Goal: Navigation & Orientation: Find specific page/section

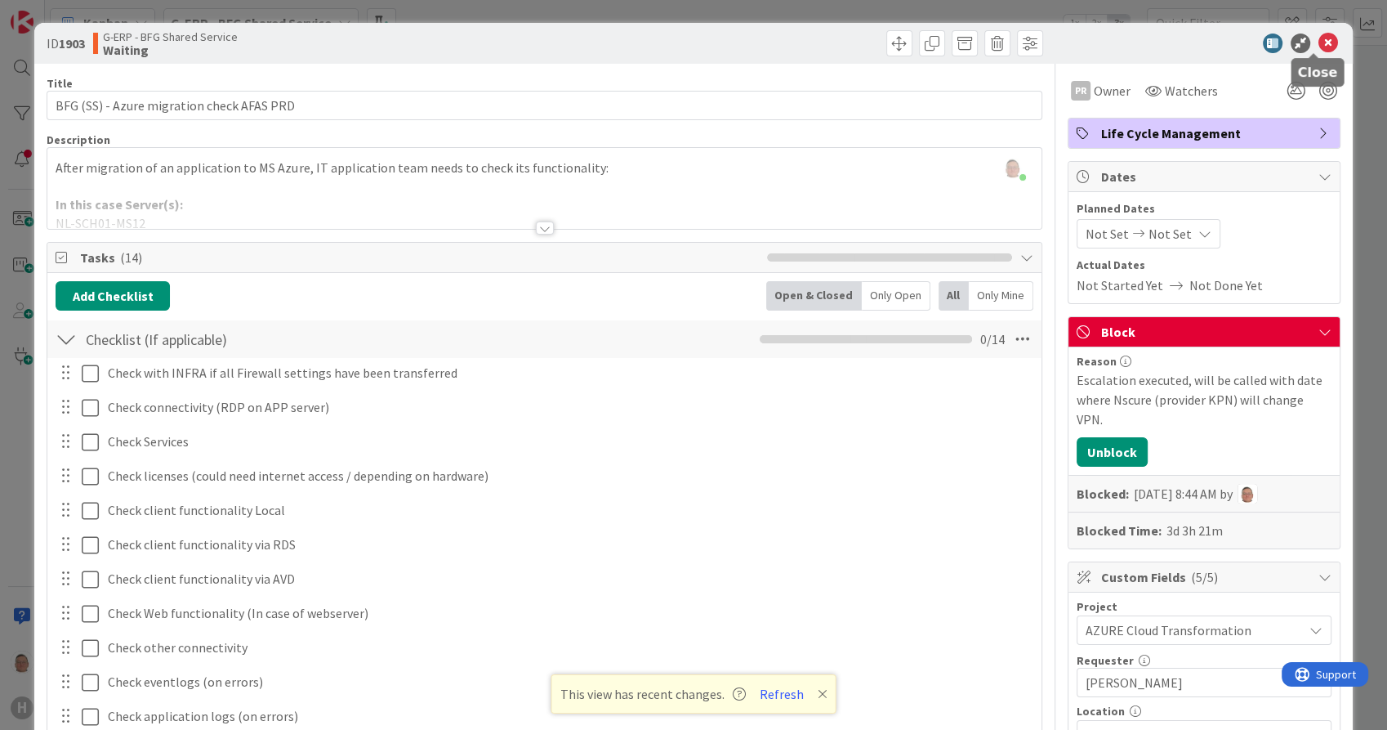
click at [1320, 40] on icon at bounding box center [1329, 43] width 20 height 20
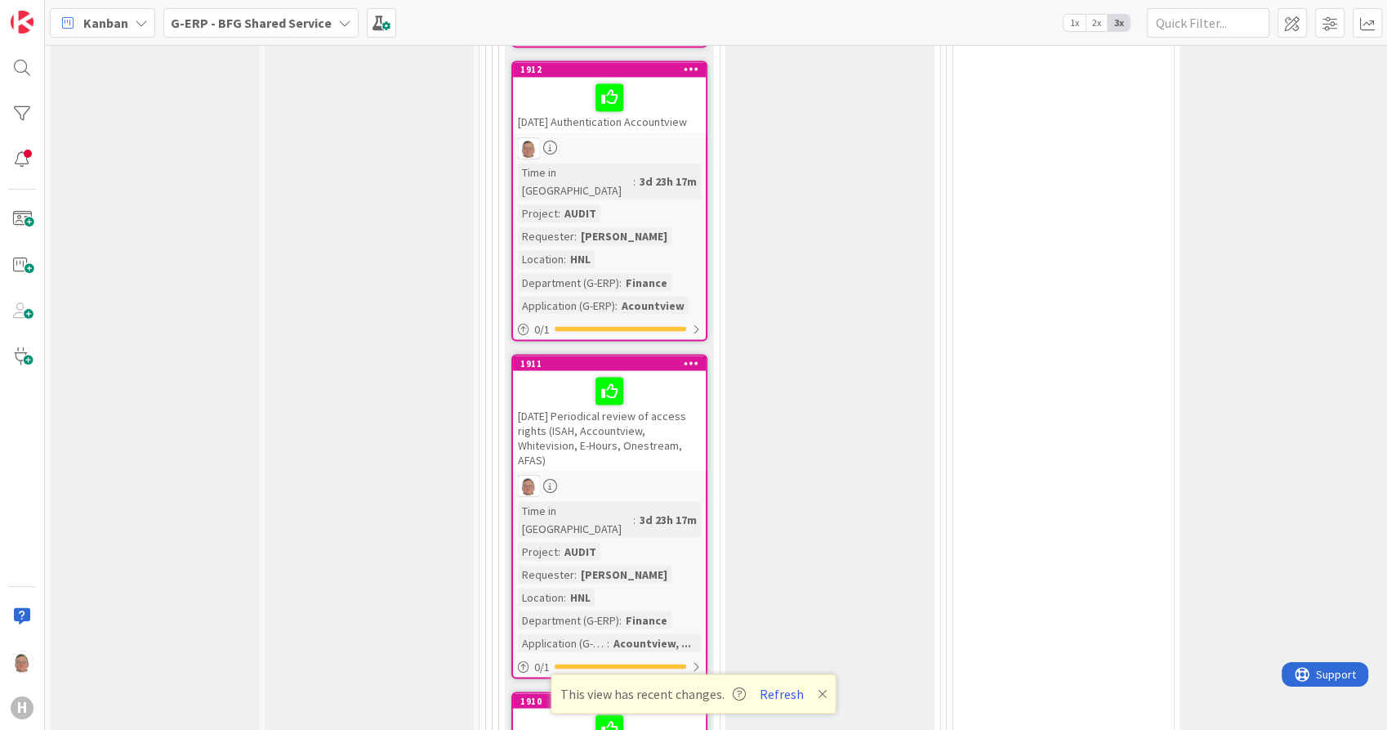
scroll to position [2316, 0]
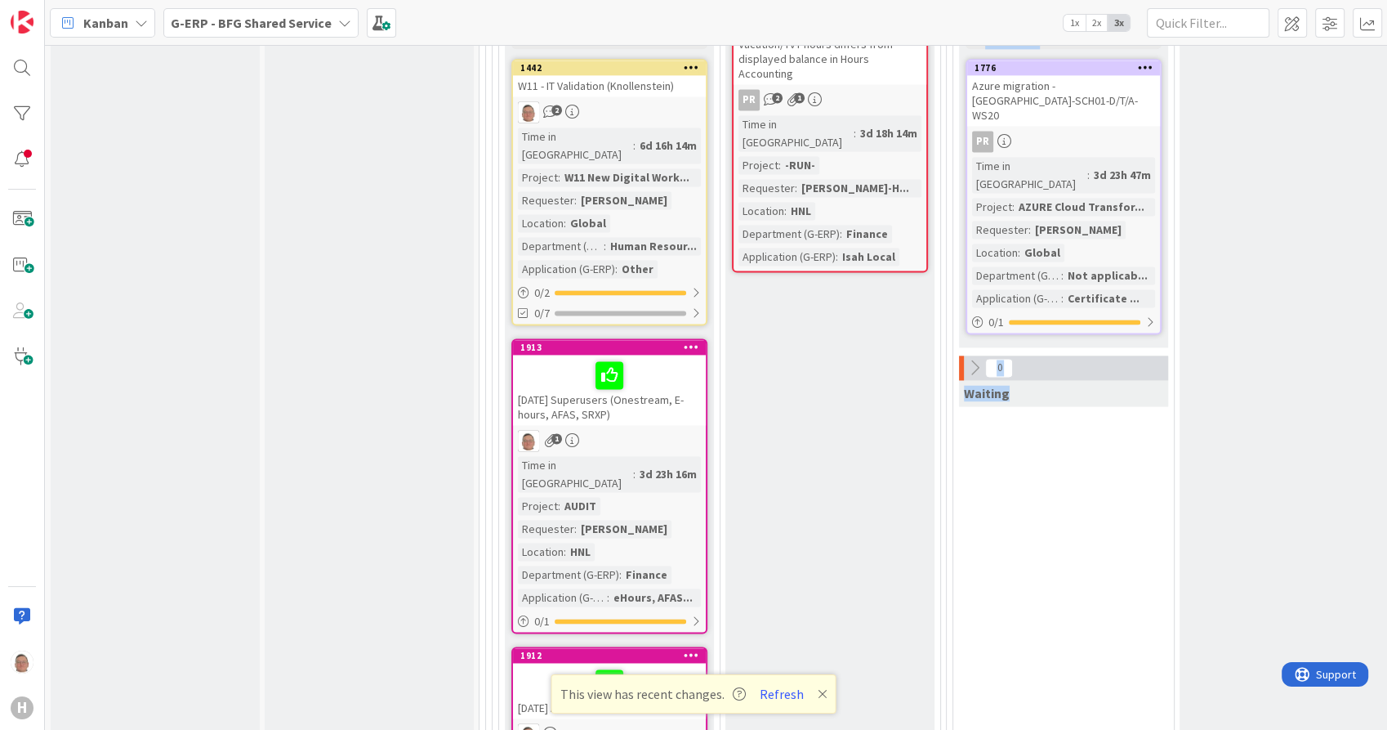
drag, startPoint x: 877, startPoint y: 292, endPoint x: 1195, endPoint y: 283, distance: 317.9
drag, startPoint x: 1359, startPoint y: 216, endPoint x: 1376, endPoint y: 248, distance: 36.5
click at [1376, 248] on div "3 INFO This column can be used for informational tickets that will not move acr…" at bounding box center [716, 387] width 1342 height 685
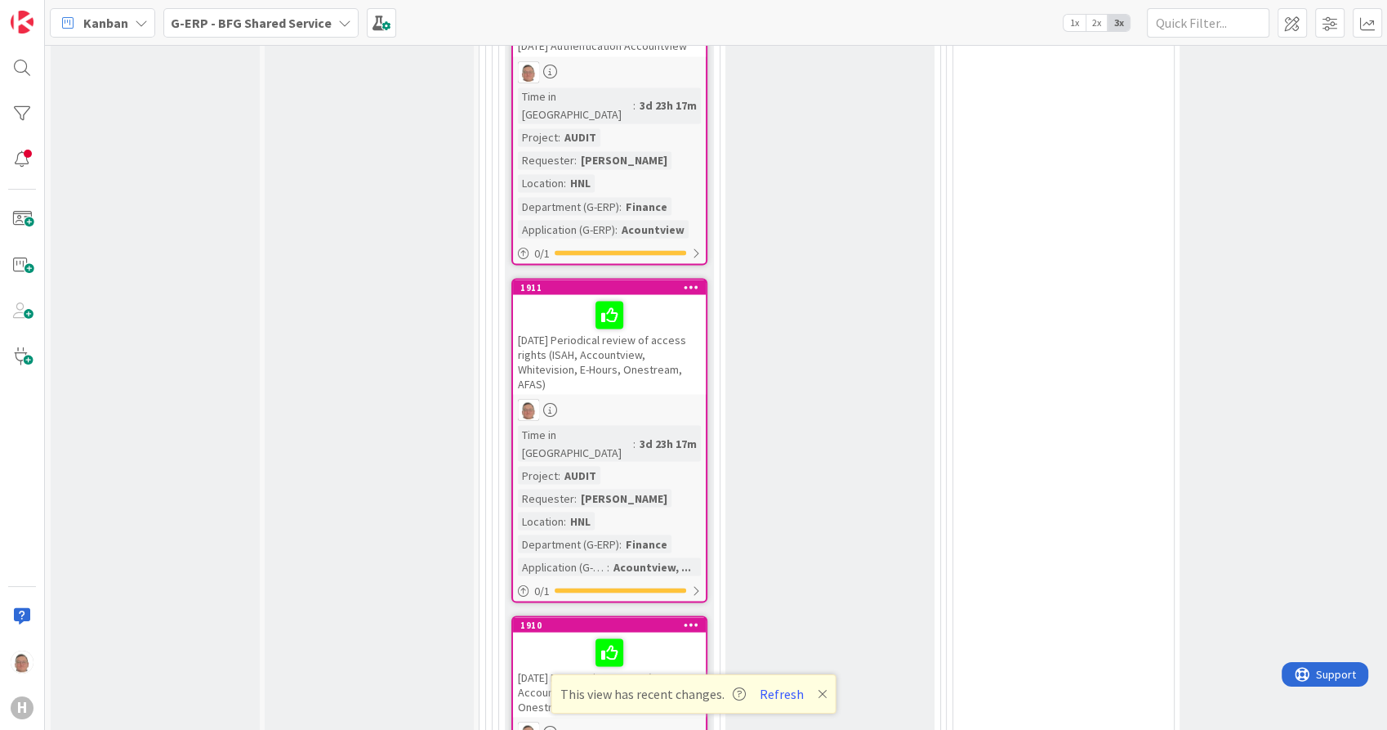
scroll to position [2992, 0]
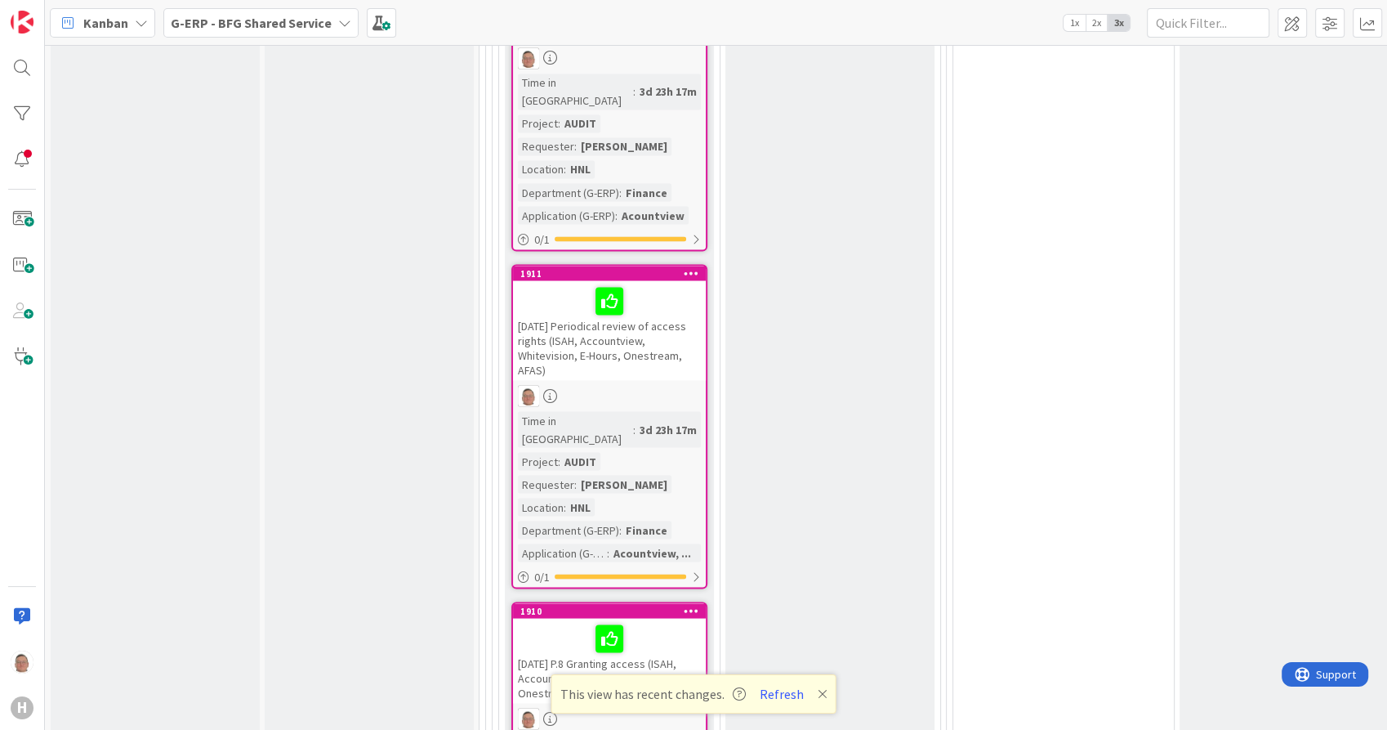
click at [564, 618] on div "[DATE] P.8 Granting access (ISAH, Accountview, Whitevision, Onestream, AFAS, SR…" at bounding box center [609, 660] width 193 height 85
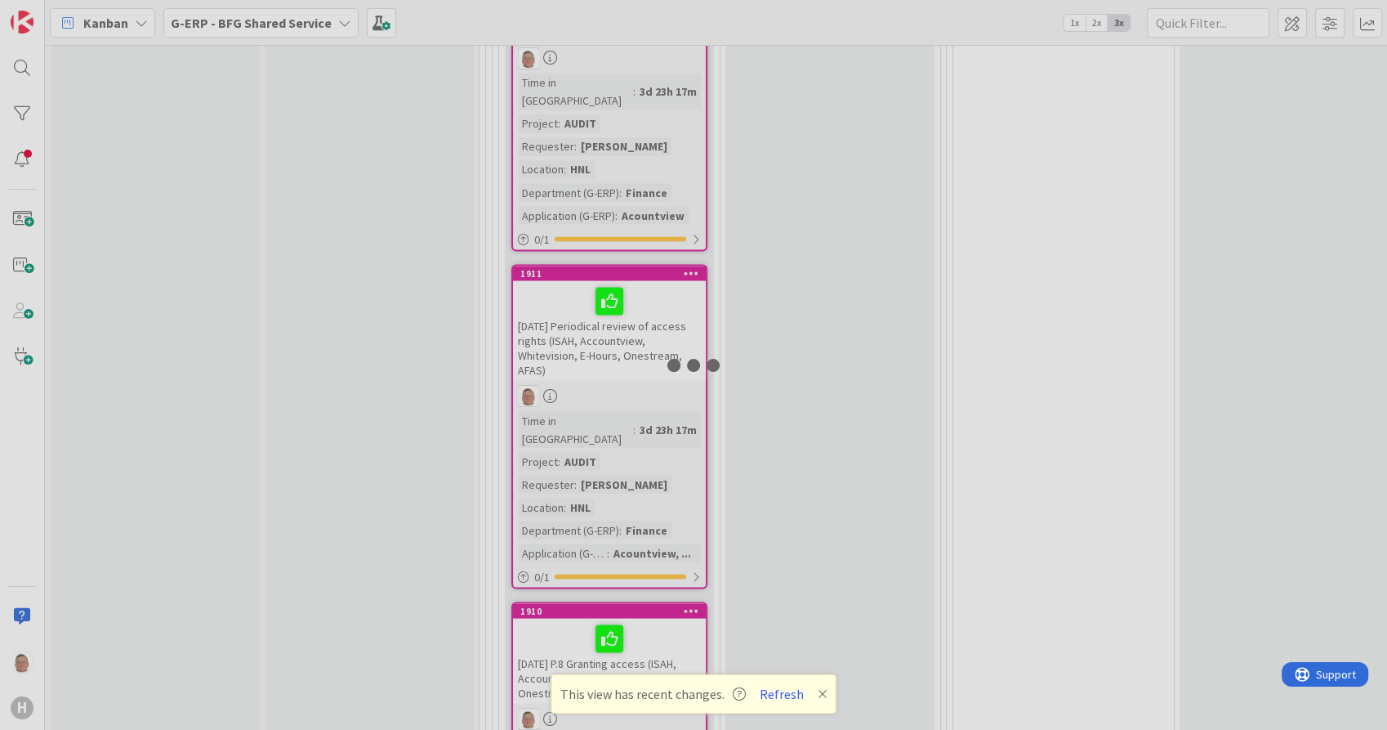
click at [564, 516] on div at bounding box center [693, 365] width 1387 height 730
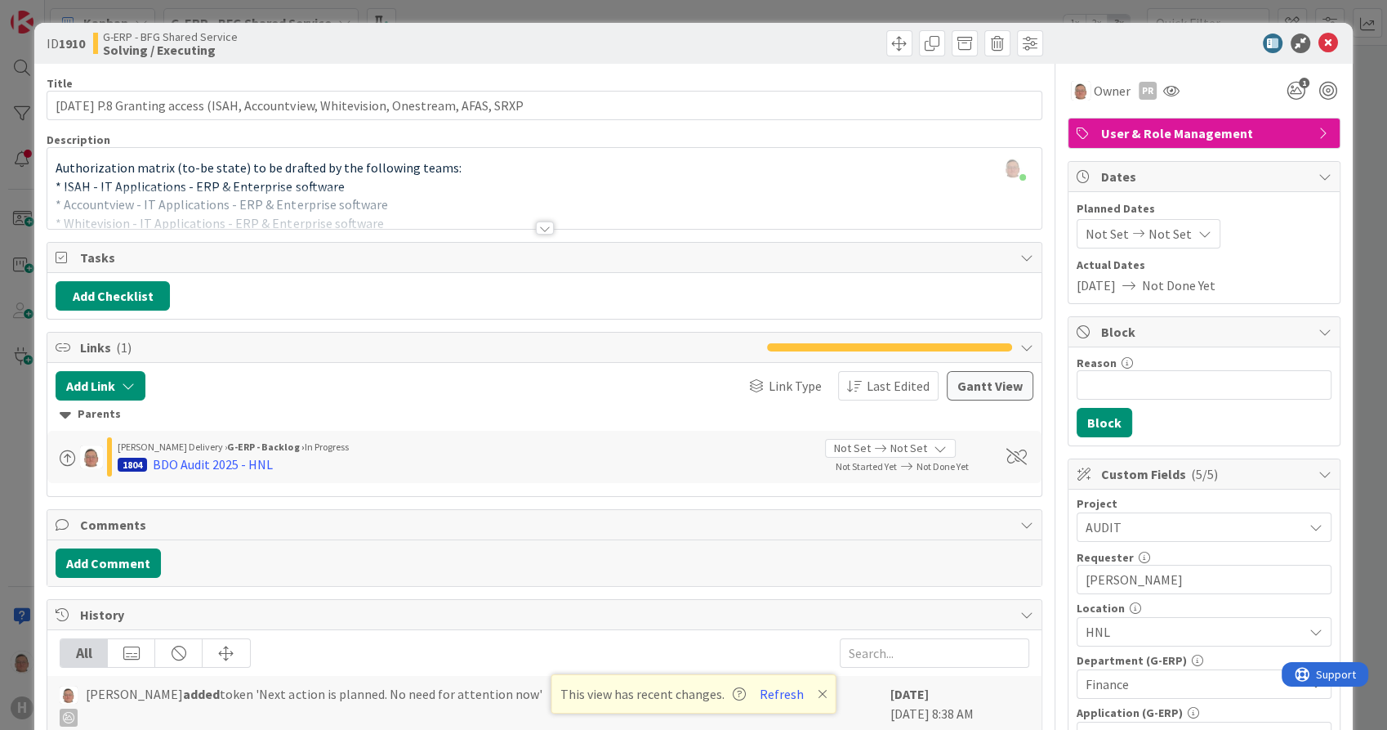
click at [538, 225] on div at bounding box center [545, 227] width 18 height 13
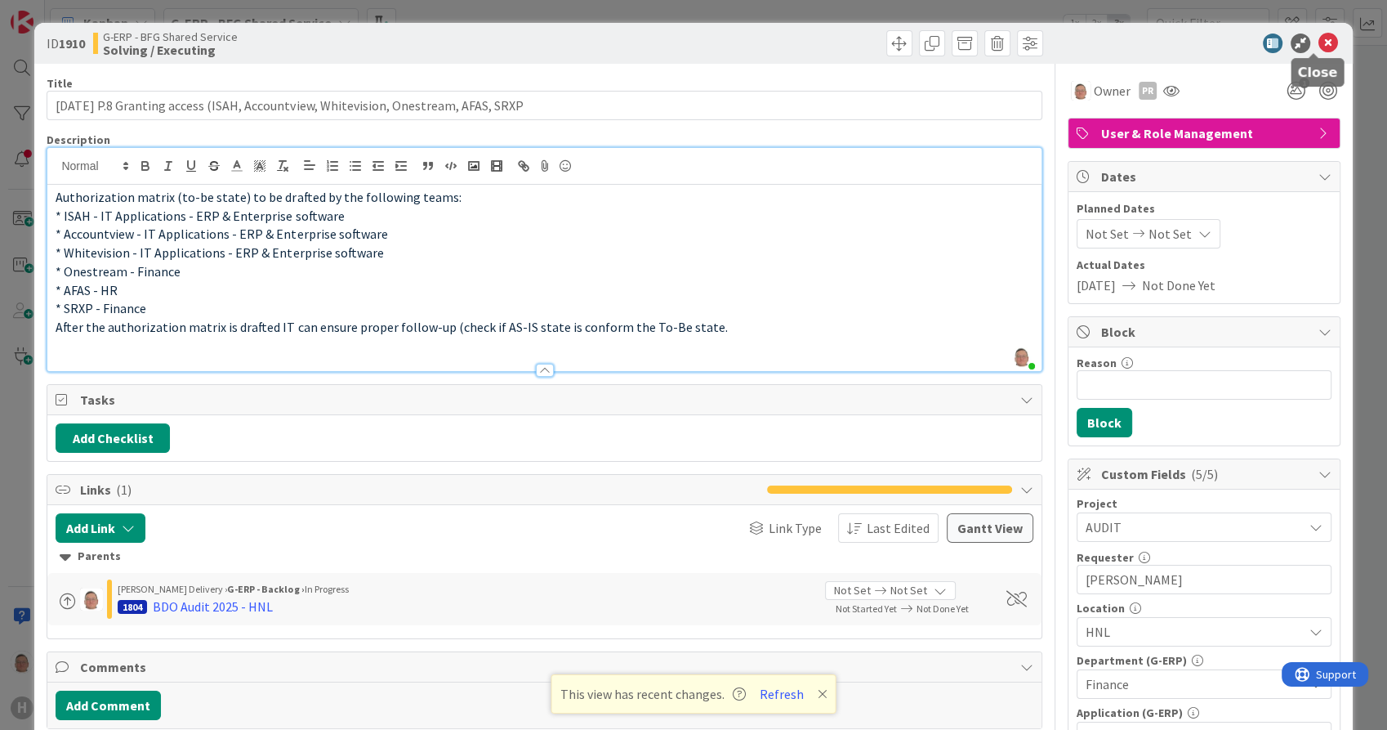
click at [1319, 38] on icon at bounding box center [1329, 43] width 20 height 20
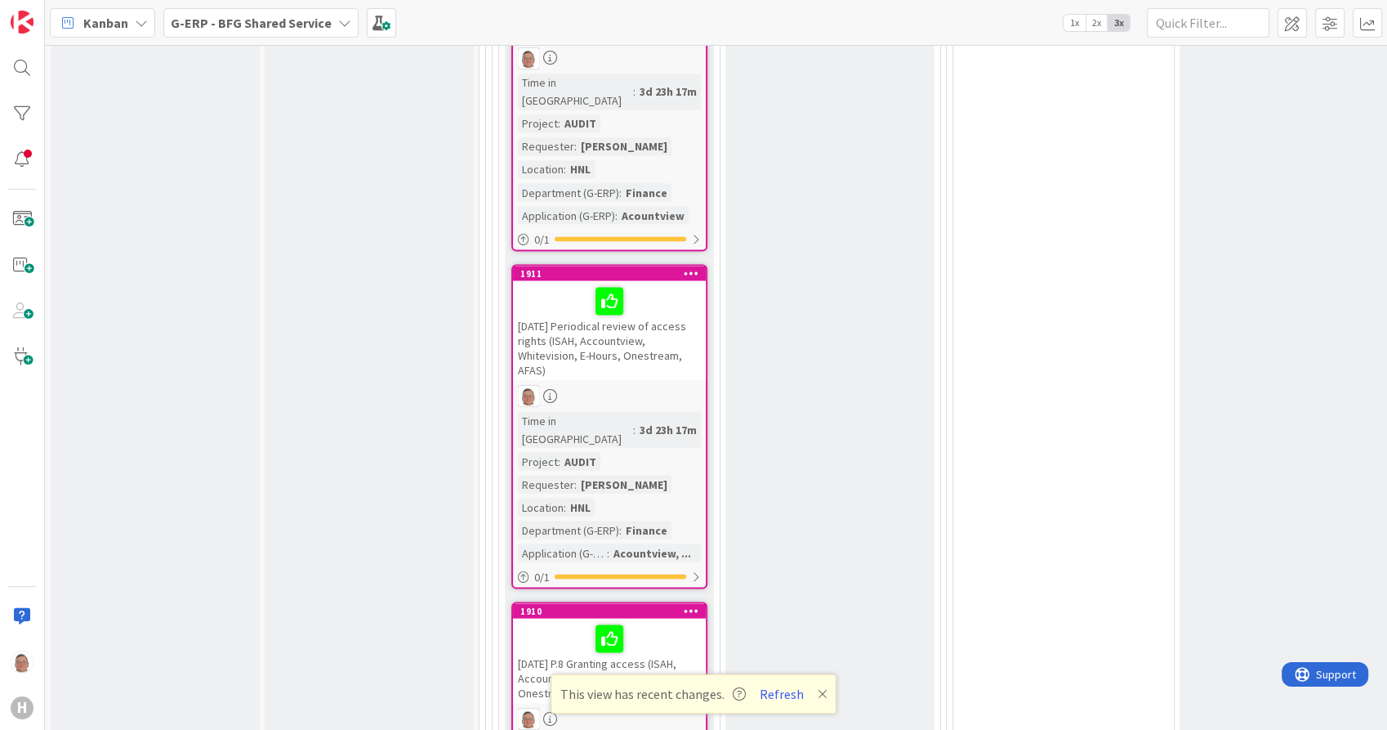
click at [565, 283] on div at bounding box center [609, 300] width 183 height 34
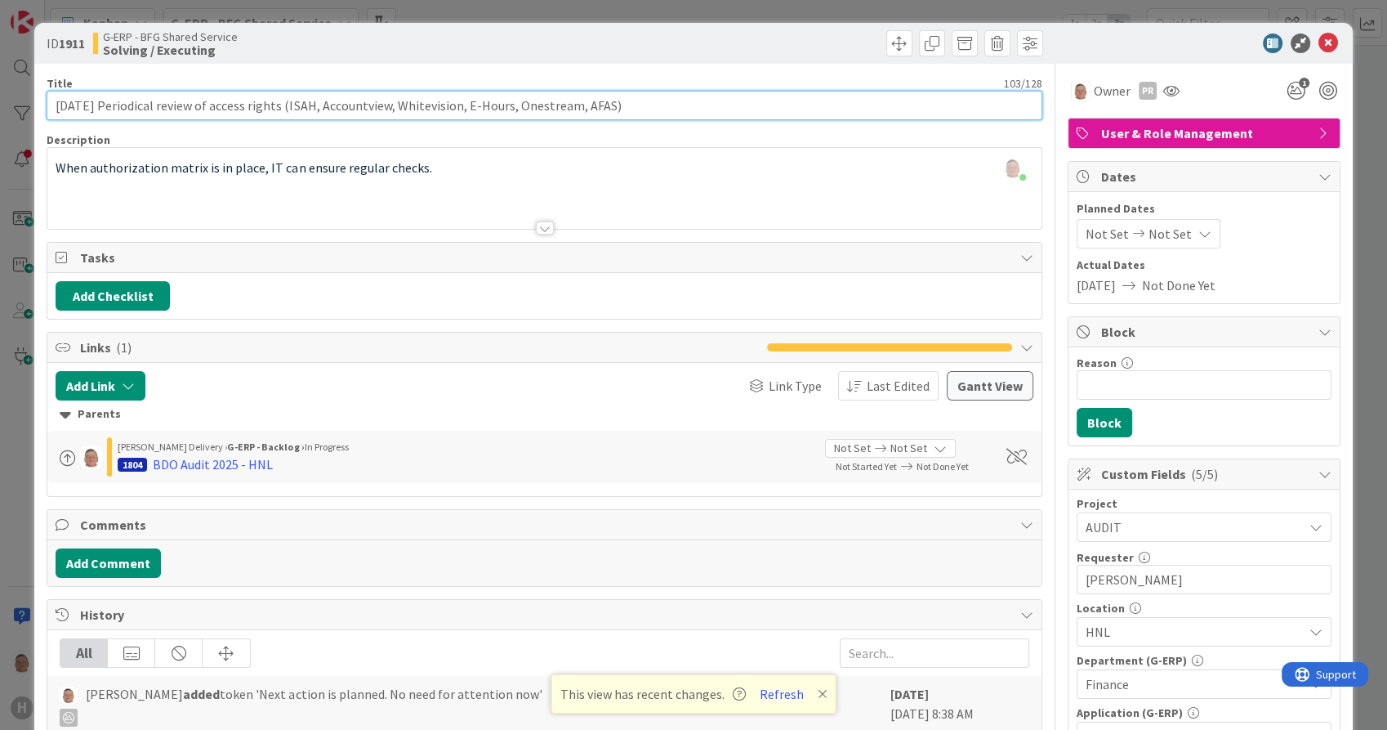
click at [655, 99] on input "[DATE] Periodical review of access rights (ISAH, Accountview, Whitevision, E-Ho…" at bounding box center [544, 105] width 995 height 29
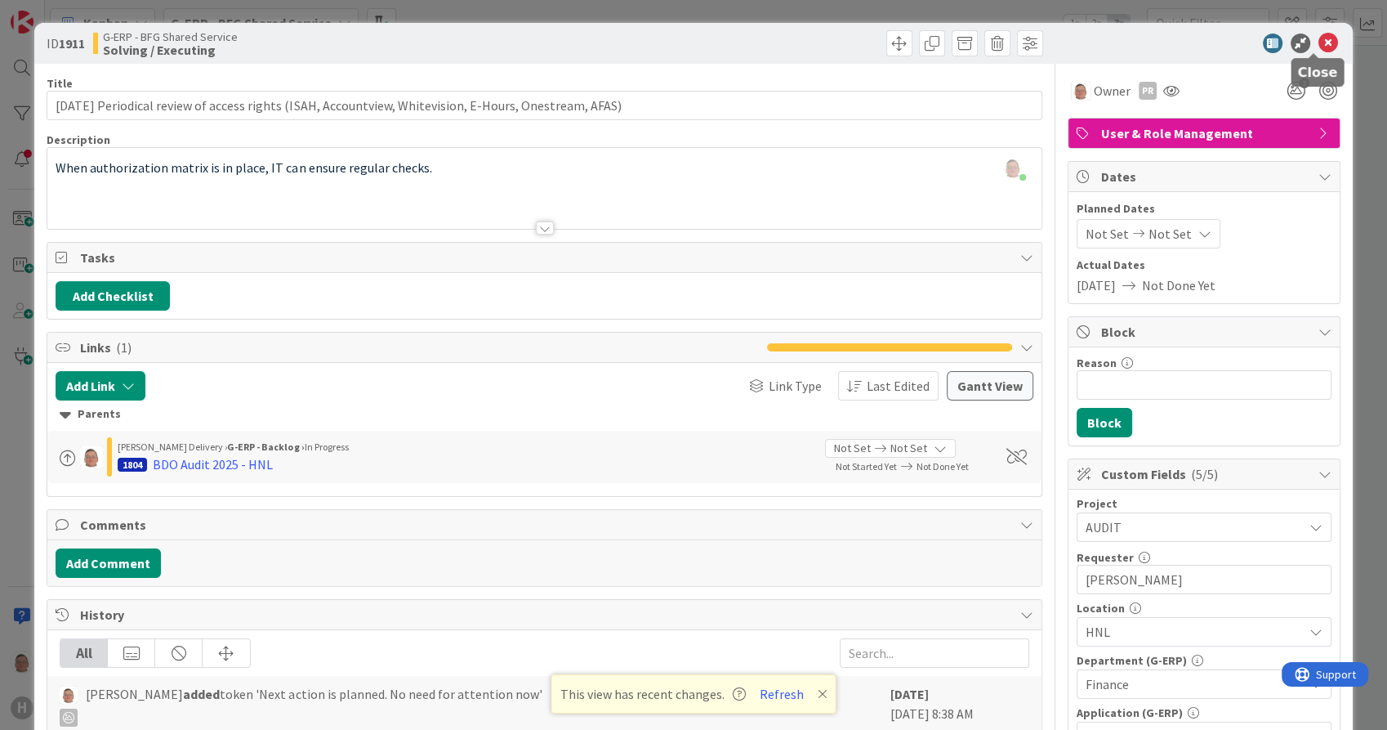
click at [1319, 41] on icon at bounding box center [1329, 43] width 20 height 20
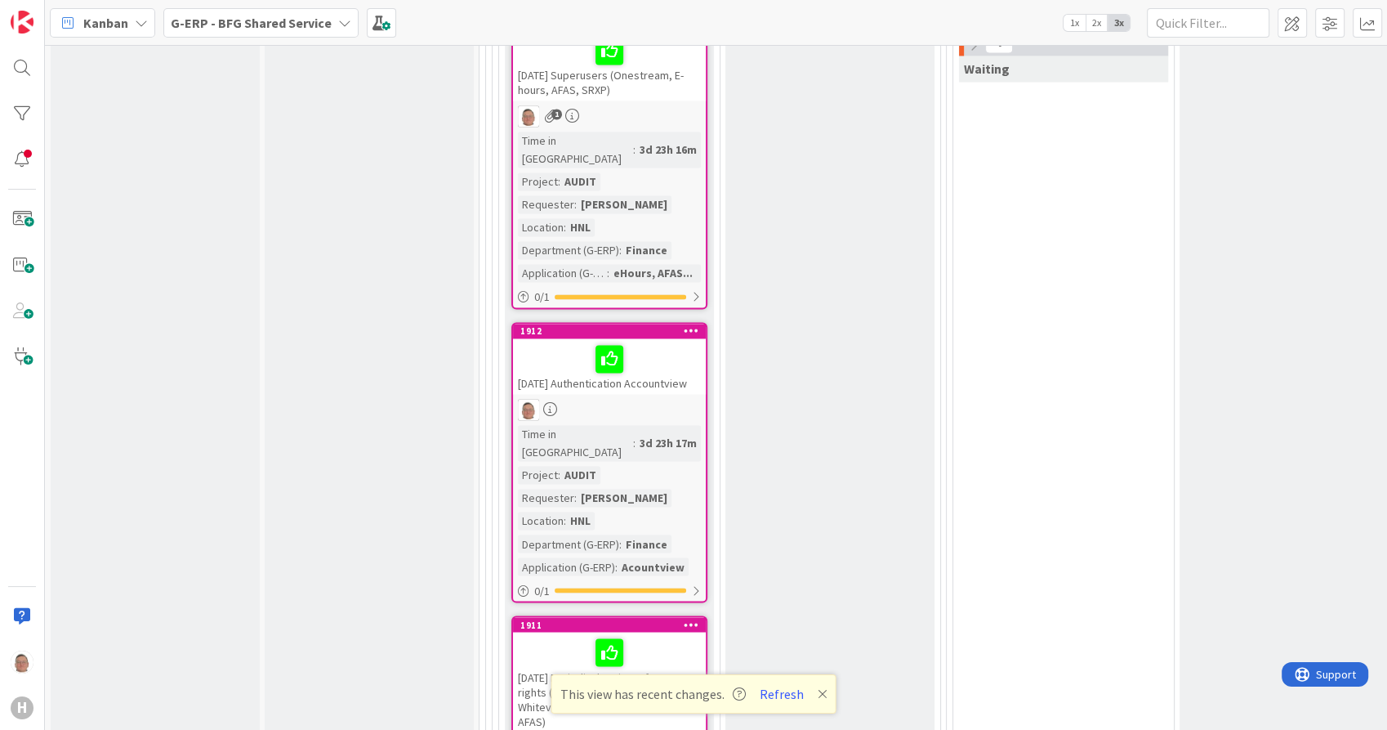
scroll to position [2560, 0]
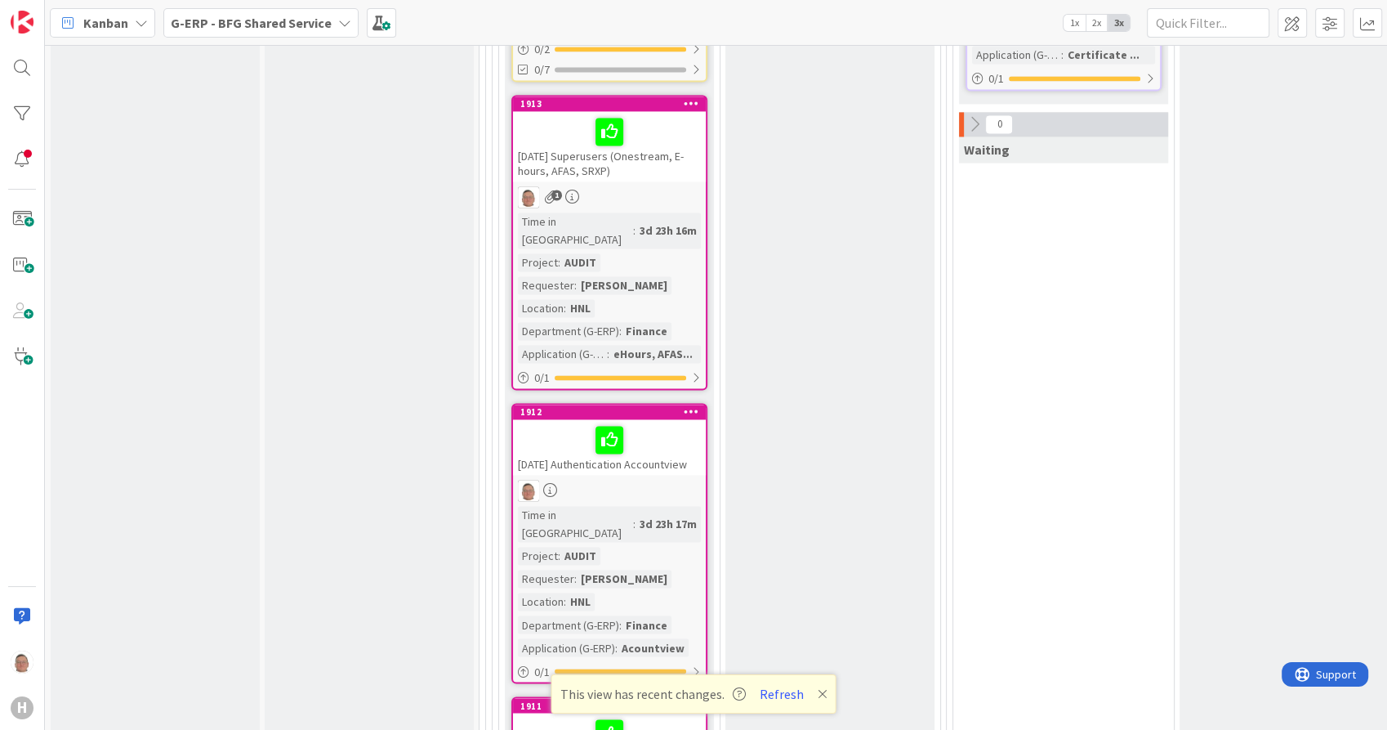
click at [556, 419] on div "[DATE] Authentication Accountview" at bounding box center [609, 447] width 193 height 56
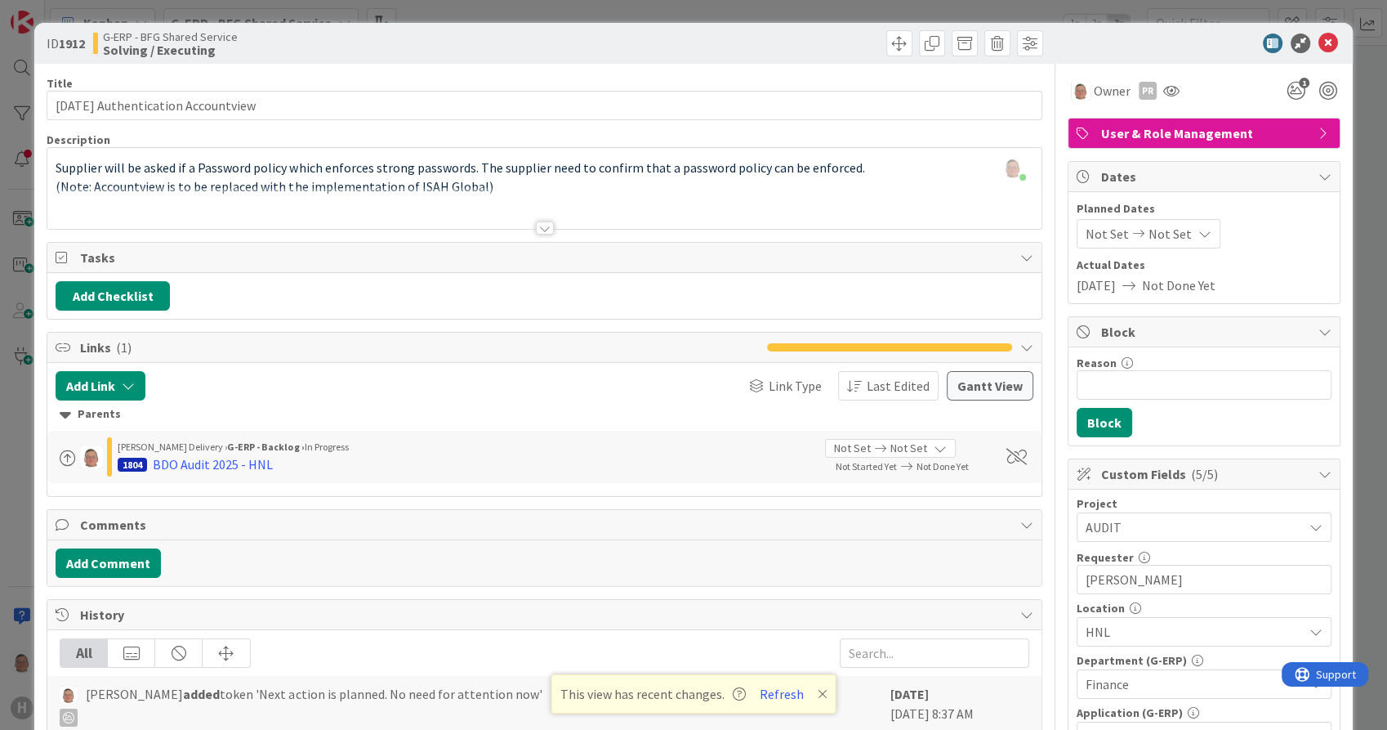
click at [536, 231] on div at bounding box center [545, 227] width 18 height 13
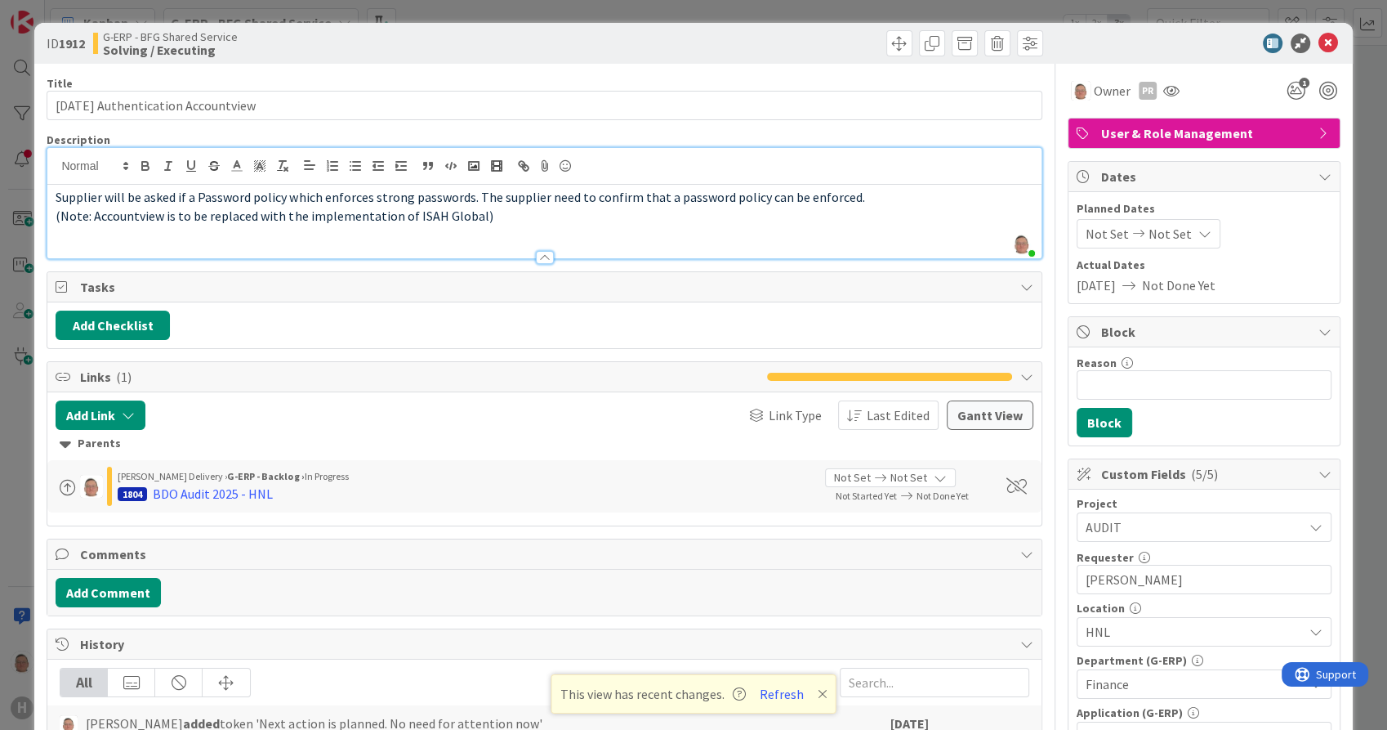
click at [488, 216] on p "(Note: Accountview is to be replaced with the implementation of ISAH Global)" at bounding box center [544, 216] width 977 height 19
